Goal: Check status: Check status

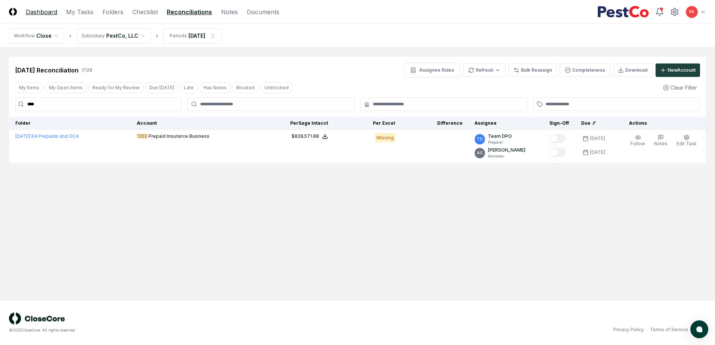
click at [41, 10] on link "Dashboard" at bounding box center [41, 11] width 31 height 9
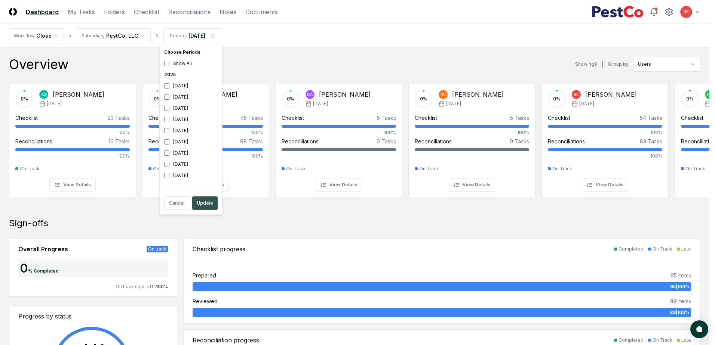
click at [212, 200] on button "Update" at bounding box center [204, 203] width 25 height 13
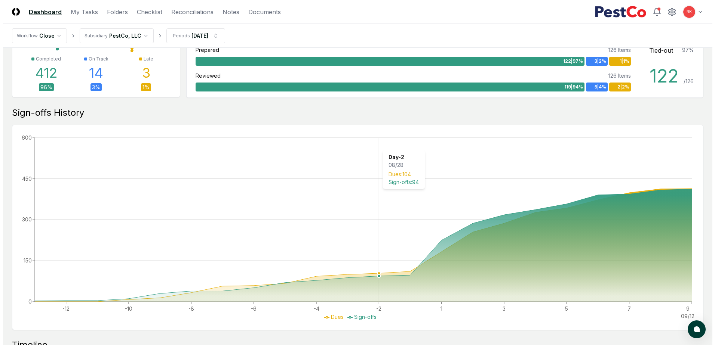
scroll to position [374, 0]
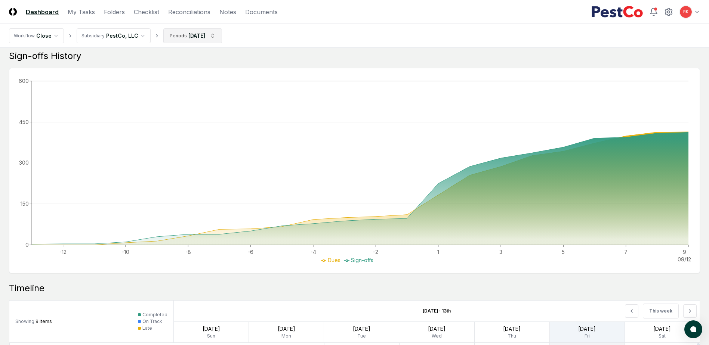
click at [192, 40] on html "CloseCore Dashboard My Tasks Folders Checklist Reconciliations Notes Documents …" at bounding box center [354, 111] width 709 height 970
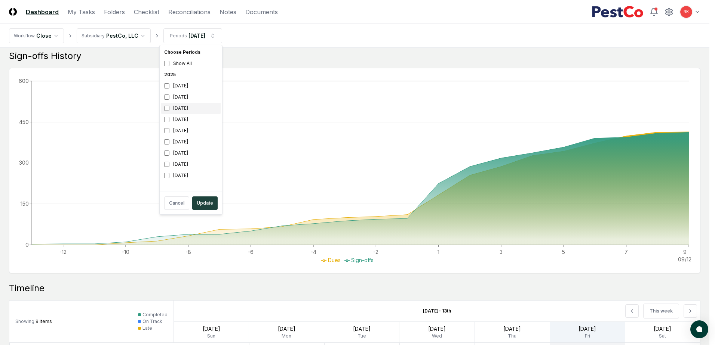
click at [169, 105] on div "[DATE]" at bounding box center [190, 108] width 59 height 11
click at [171, 98] on div "[DATE]" at bounding box center [190, 97] width 59 height 11
click at [206, 203] on button "Update" at bounding box center [204, 203] width 25 height 13
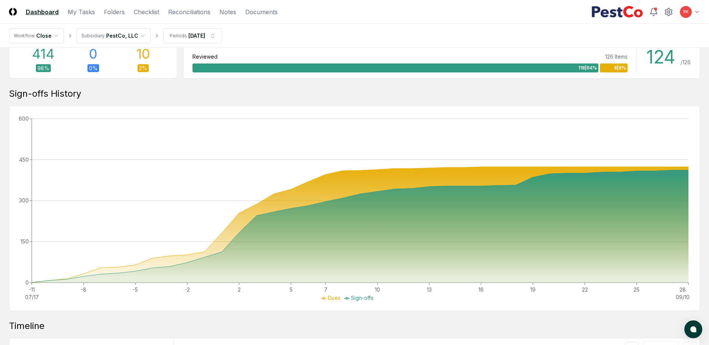
scroll to position [336, 0]
